Goal: Information Seeking & Learning: Learn about a topic

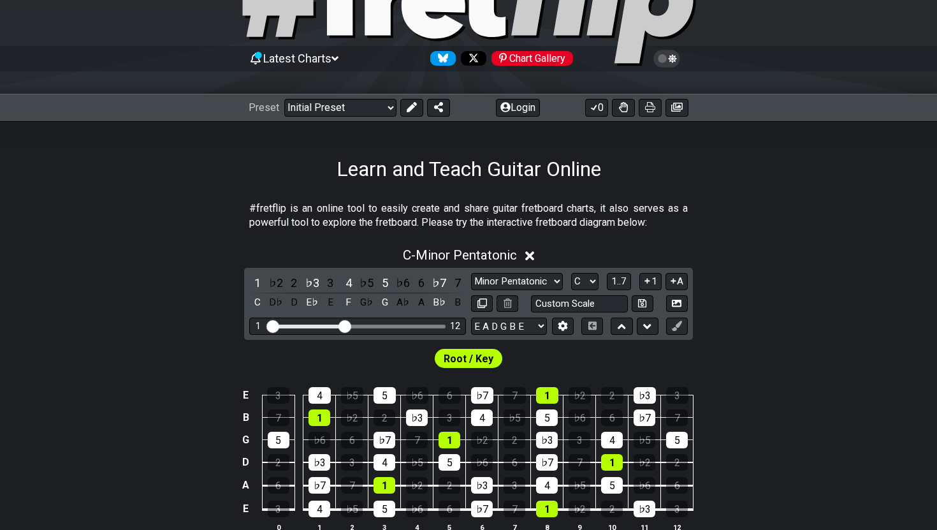
scroll to position [85, 0]
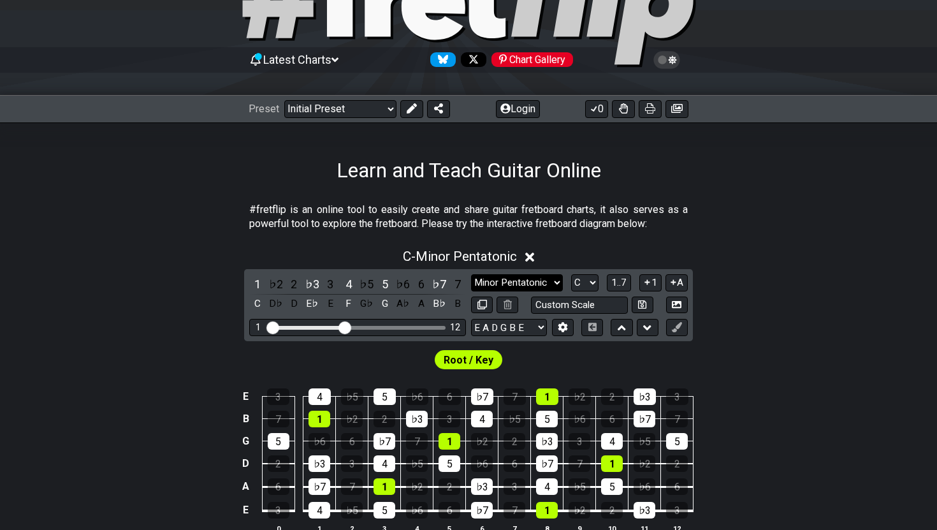
click at [512, 278] on select "Minor Pentatonic Click to edit Minor Pentatonic Major Pentatonic Minor Blues Ma…" at bounding box center [517, 282] width 92 height 17
select select "Major Pentatonic"
click at [471, 274] on select "Minor Pentatonic Click to edit Minor Pentatonic Major Pentatonic Minor Blues Ma…" at bounding box center [517, 282] width 92 height 17
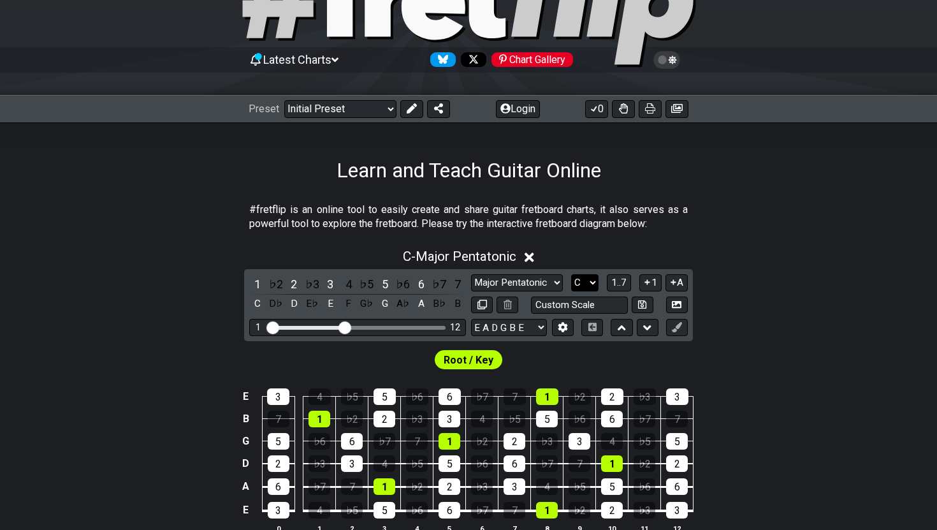
click at [523, 288] on select "A♭ A A♯ B♭ B C C♯ D♭ D D♯ E♭ E F F♯ G♭ G G♯" at bounding box center [584, 282] width 27 height 17
select select "B"
click at [523, 274] on select "A♭ A A♯ B♭ B C C♯ D♭ D D♯ E♭ E F F♯ G♭ G G♯" at bounding box center [584, 282] width 27 height 17
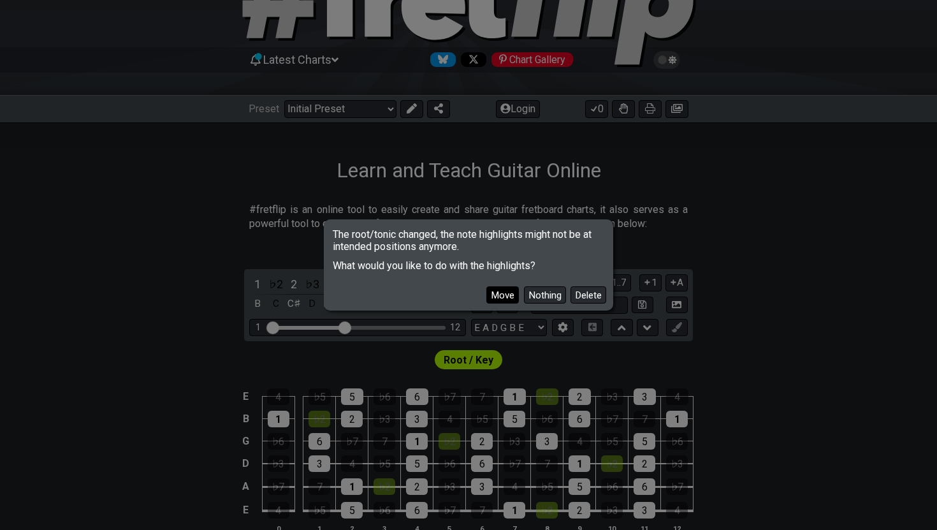
click at [503, 297] on button "Move" at bounding box center [502, 294] width 33 height 17
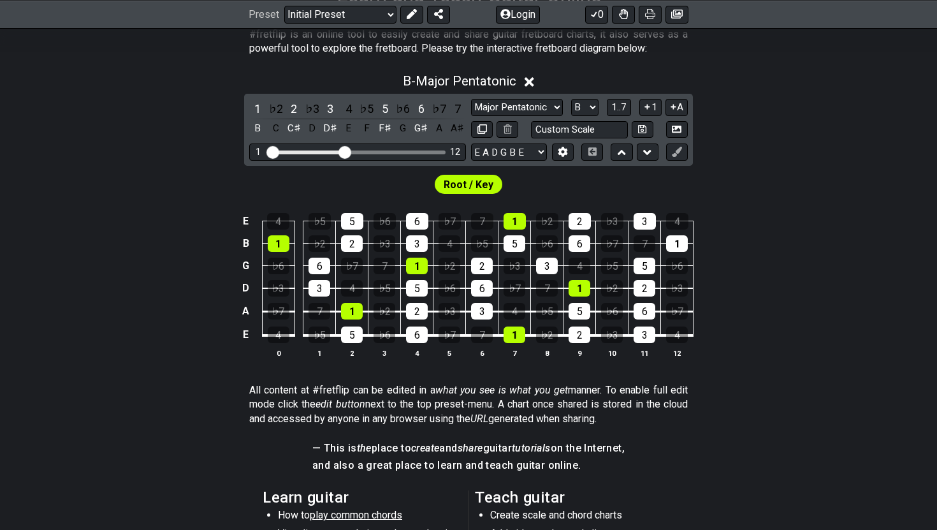
scroll to position [301, 0]
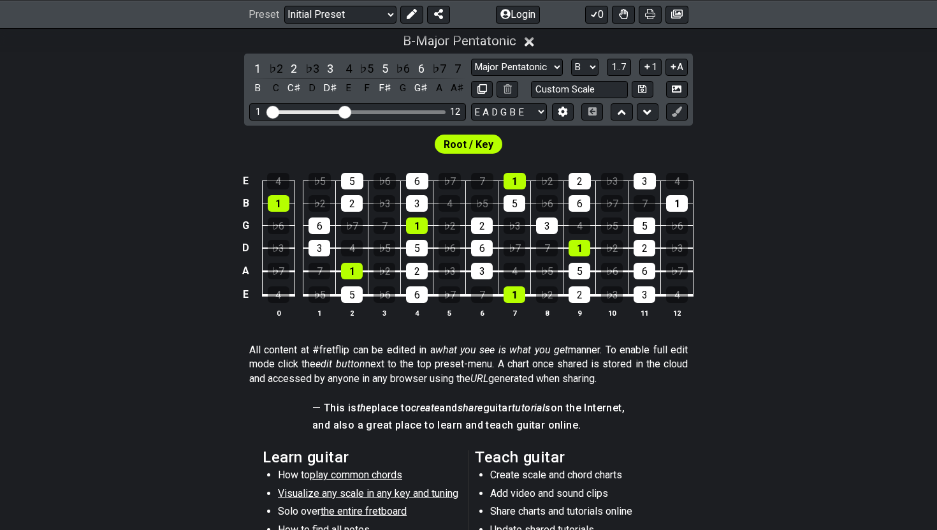
click at [164, 378] on section "All content at #fretflip can be edited in a what you see is what you get manner…" at bounding box center [468, 367] width 937 height 58
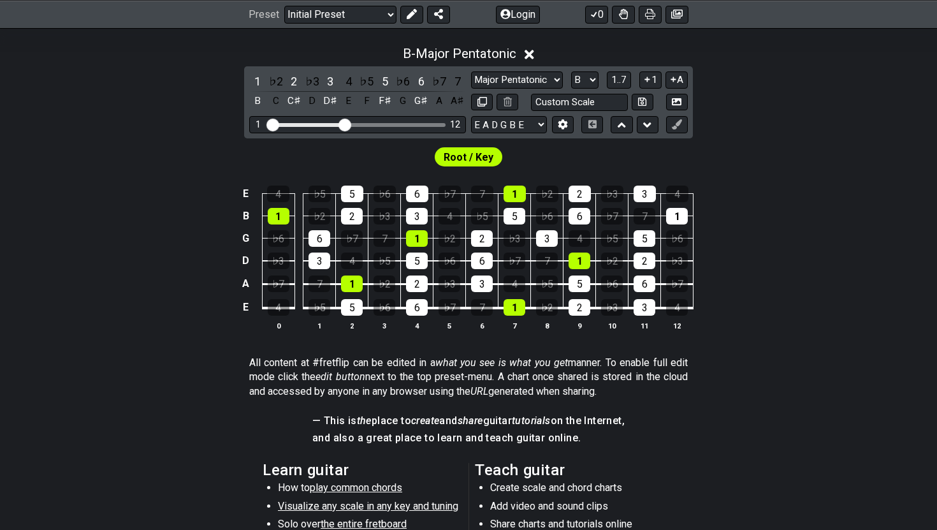
scroll to position [285, 0]
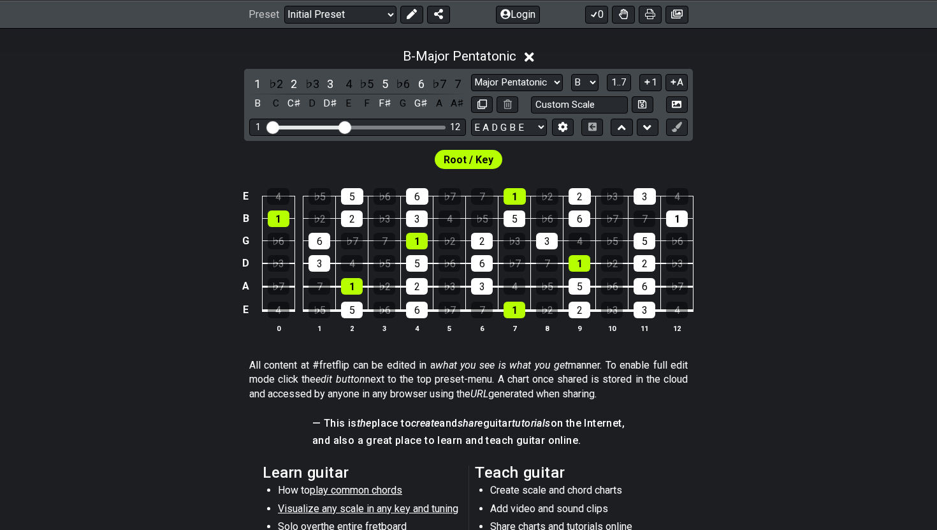
click at [310, 457] on span "Visualize any scale in any key and tuning" at bounding box center [368, 508] width 180 height 12
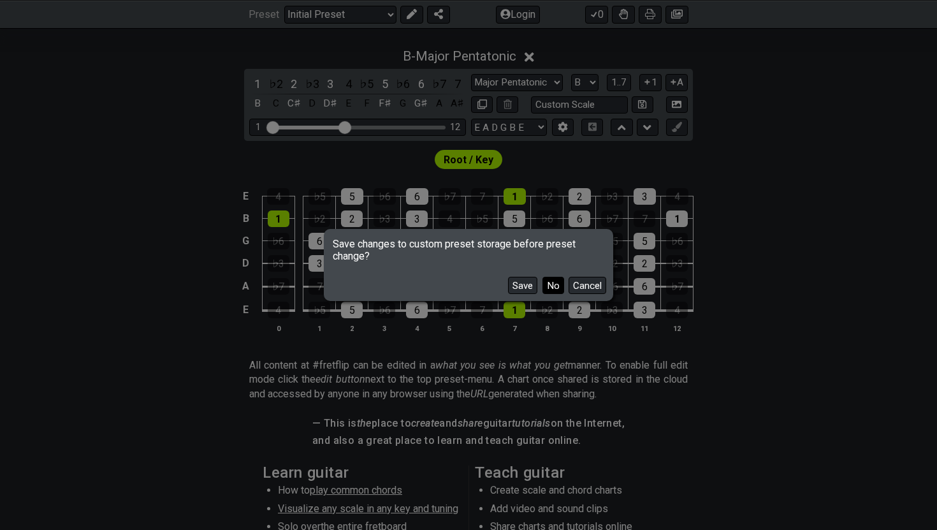
click at [523, 289] on button "No" at bounding box center [553, 285] width 22 height 17
select select "/guitar-scales"
select select "C"
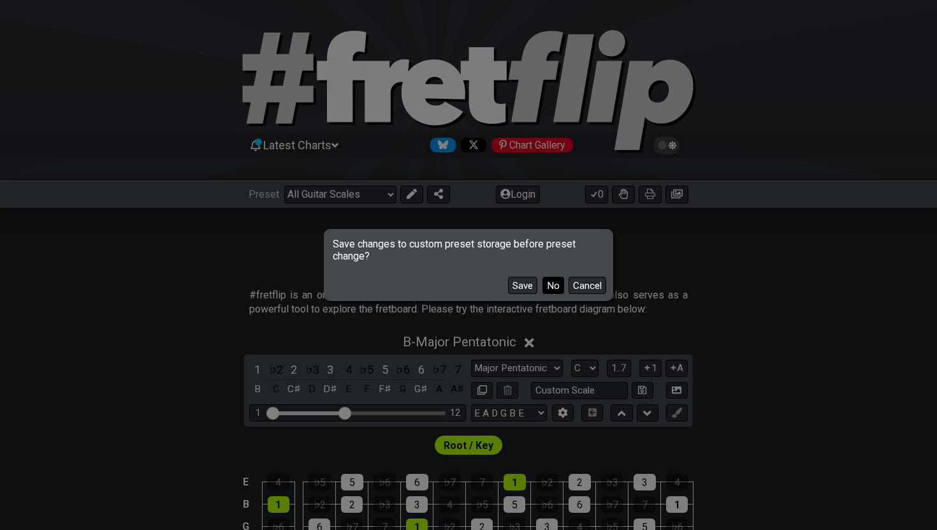
select select "Minor Pentatonic"
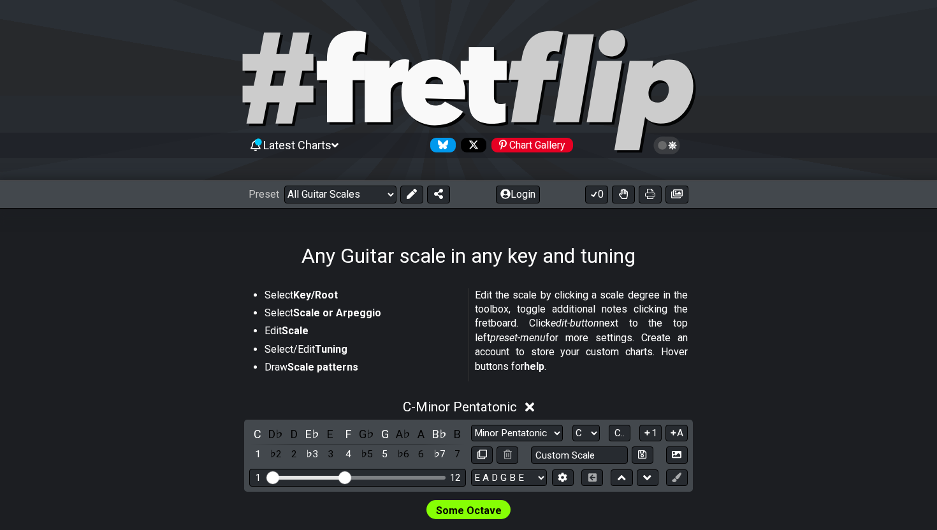
click at [523, 289] on p "Edit the scale by clicking a scale degree in the toolbox, toggle additional not…" at bounding box center [581, 330] width 213 height 85
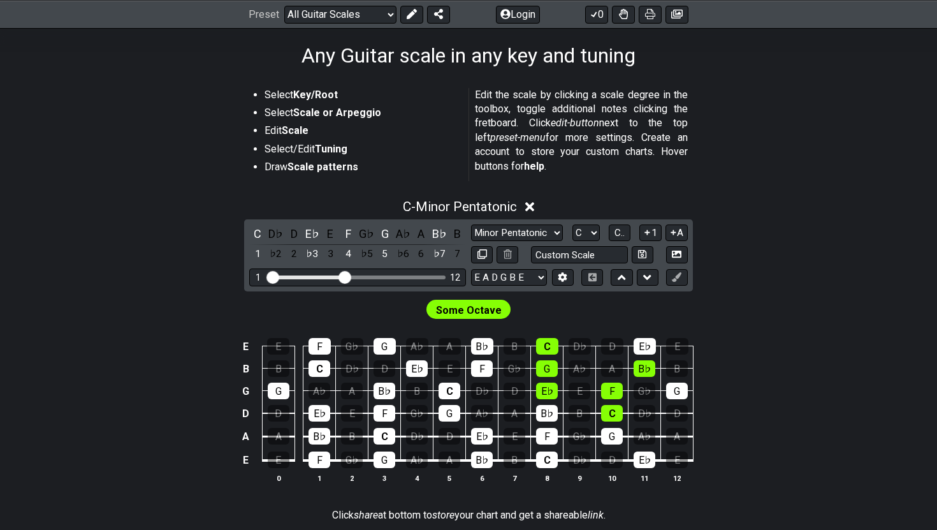
scroll to position [201, 0]
click at [468, 313] on span "Some Octave" at bounding box center [469, 309] width 66 height 18
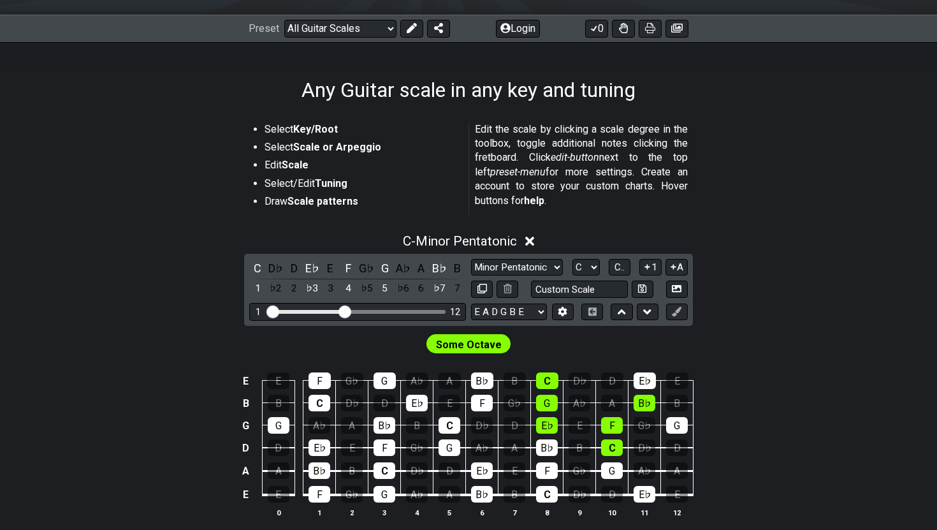
scroll to position [165, 0]
drag, startPoint x: 348, startPoint y: 314, endPoint x: 494, endPoint y: 308, distance: 146.0
click at [494, 308] on div "C D♭ D E♭ E F G♭ G A♭ A B♭ B 1 ♭2 2 ♭3 3 4 ♭5 5 ♭6 6 ♭7 7 Minor Pentatonic Root…" at bounding box center [468, 290] width 449 height 72
drag, startPoint x: 440, startPoint y: 313, endPoint x: 349, endPoint y: 316, distance: 91.8
click at [349, 311] on input "Visible fret range" at bounding box center [357, 311] width 181 height 0
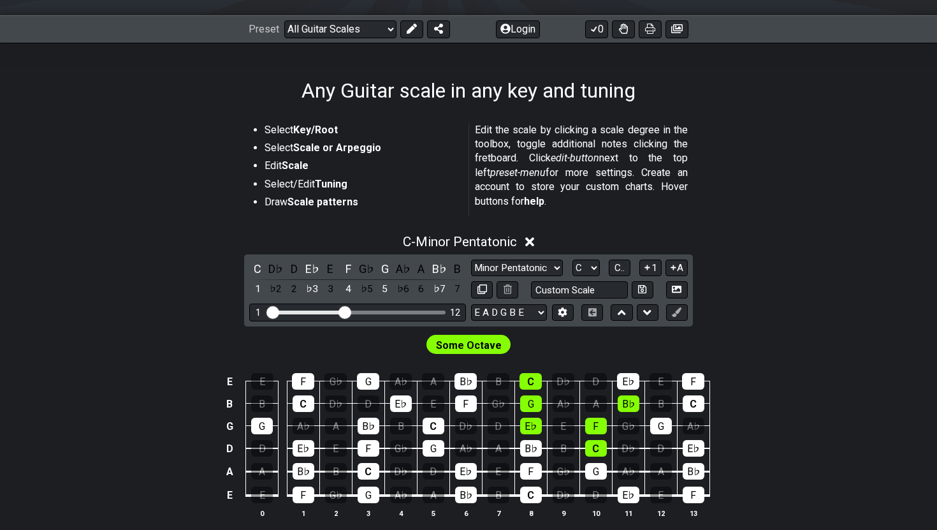
click at [343, 311] on input "Visible fret range" at bounding box center [357, 311] width 181 height 0
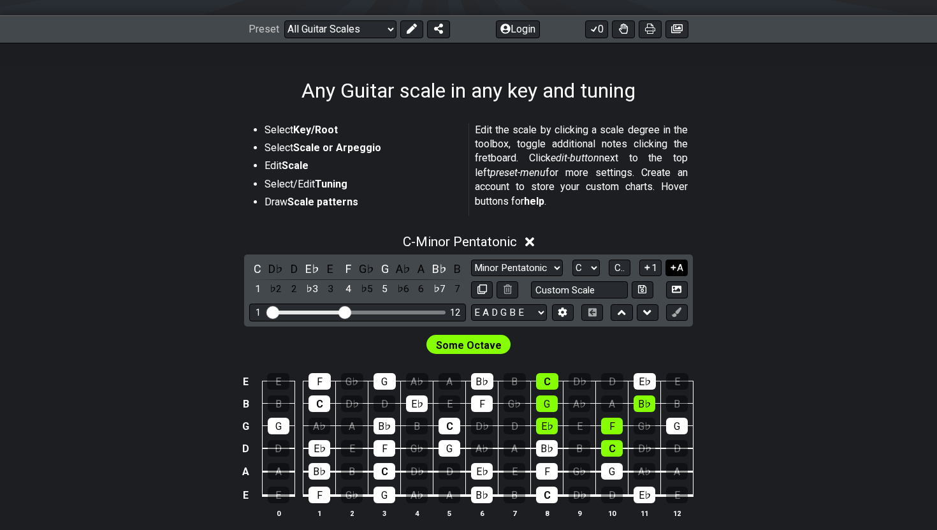
click at [523, 266] on button "A" at bounding box center [676, 267] width 22 height 17
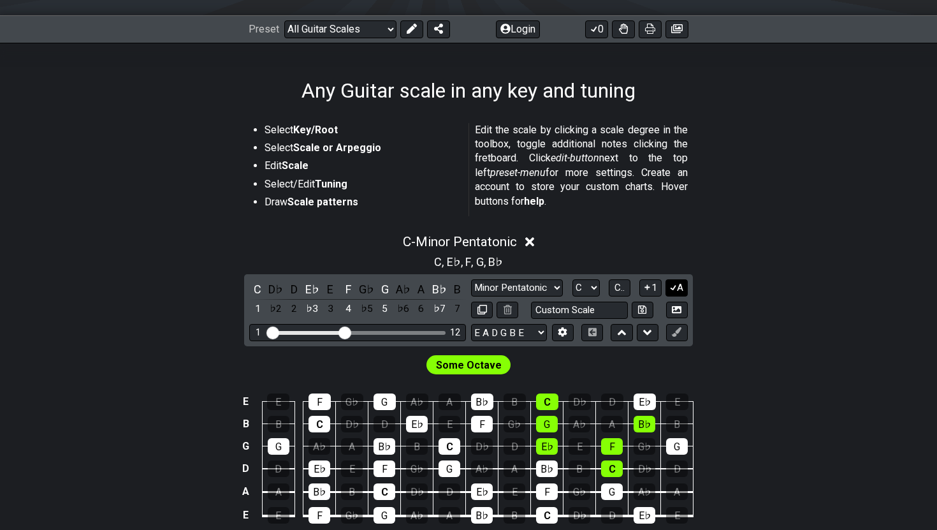
click at [523, 288] on icon at bounding box center [673, 287] width 12 height 10
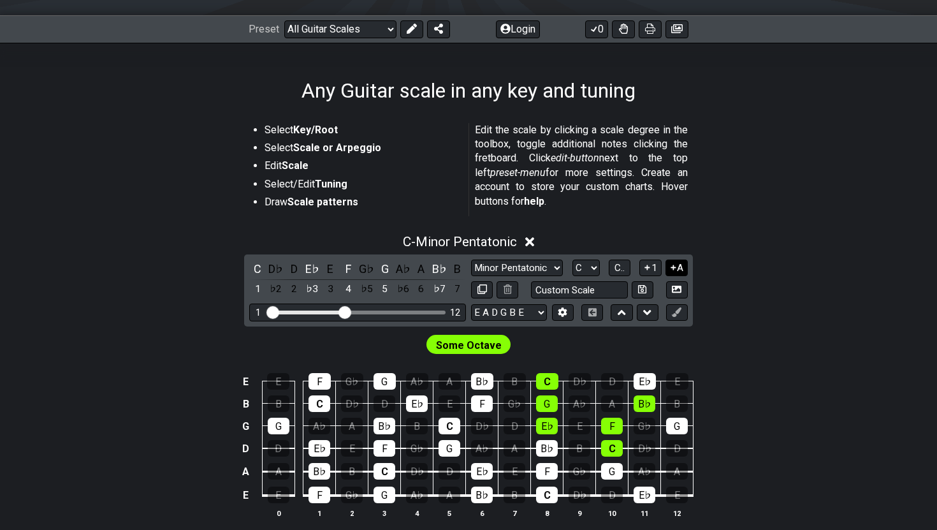
click at [523, 270] on button "A" at bounding box center [676, 267] width 22 height 17
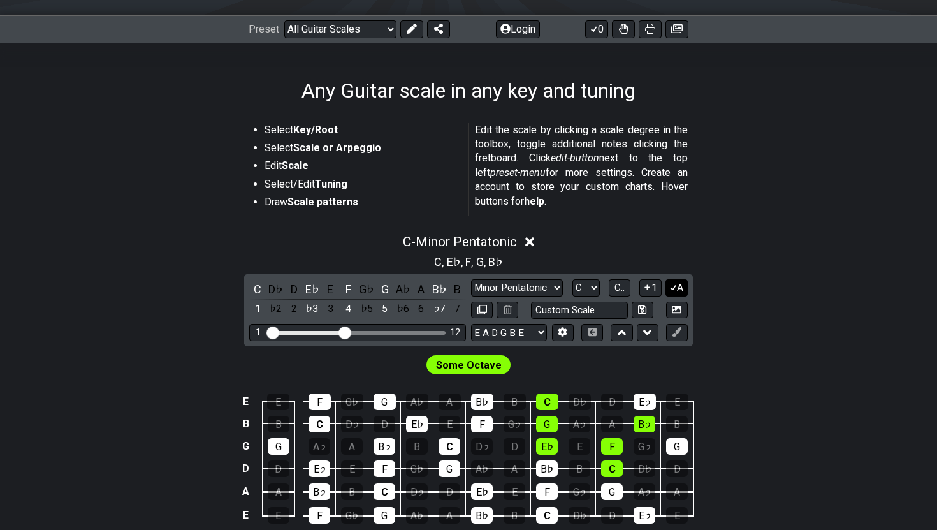
click at [523, 289] on button "A" at bounding box center [676, 287] width 22 height 17
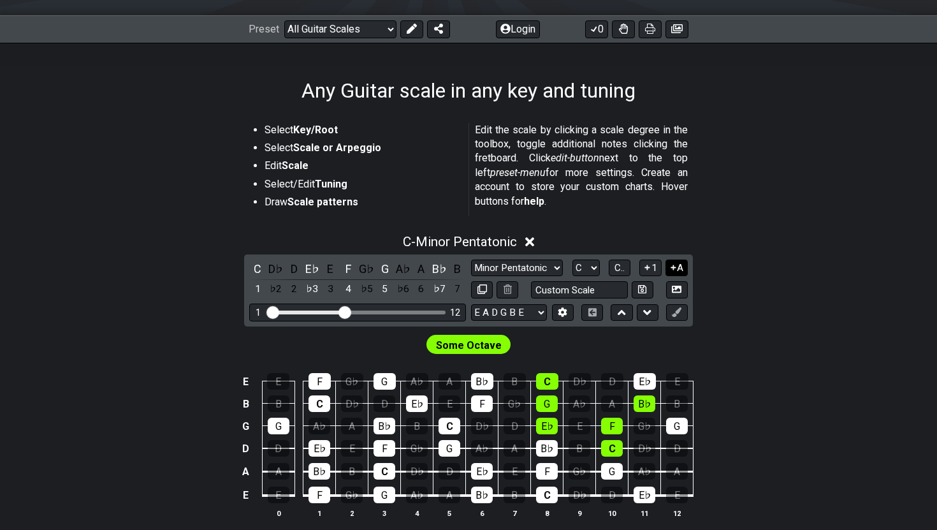
click at [523, 273] on button "A" at bounding box center [676, 267] width 22 height 17
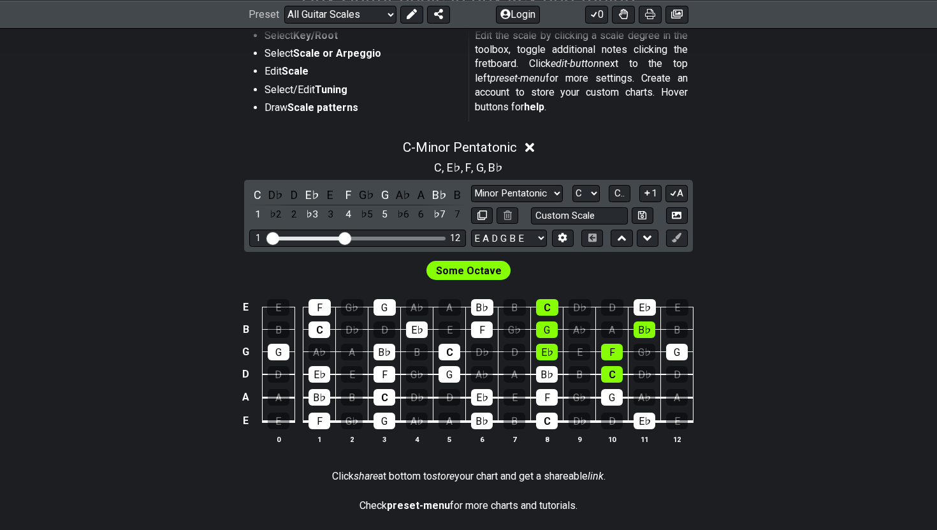
scroll to position [261, 0]
